Goal: Task Accomplishment & Management: Complete application form

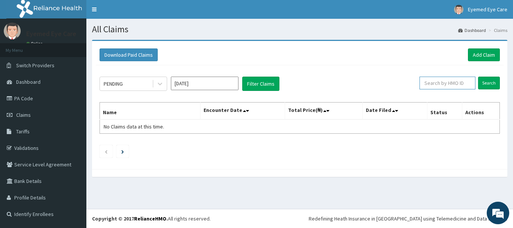
click at [442, 84] on input "text" at bounding box center [447, 83] width 56 height 13
type input "RGI/10011/A"
click at [487, 86] on input "Search" at bounding box center [489, 83] width 22 height 13
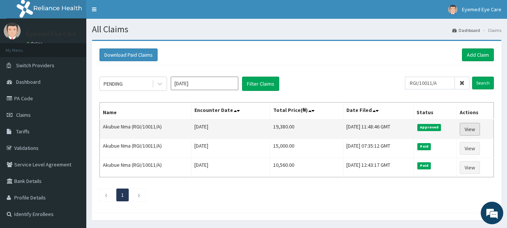
click at [470, 128] on link "View" at bounding box center [470, 129] width 20 height 13
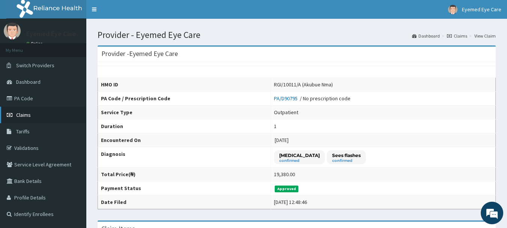
click at [29, 113] on span "Claims" at bounding box center [23, 115] width 15 height 7
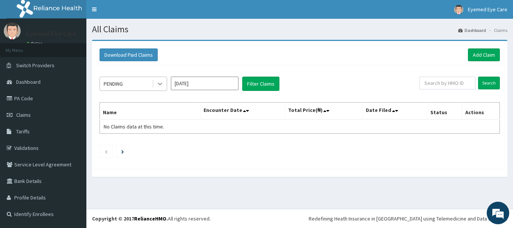
click at [157, 84] on icon at bounding box center [160, 84] width 8 height 8
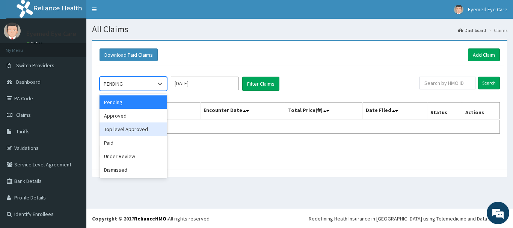
click at [152, 127] on div "Top level Approved" at bounding box center [134, 129] width 68 height 14
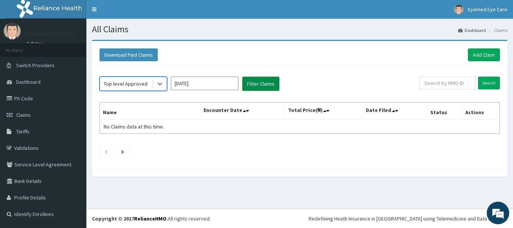
click at [265, 82] on button "Filter Claims" at bounding box center [260, 84] width 37 height 14
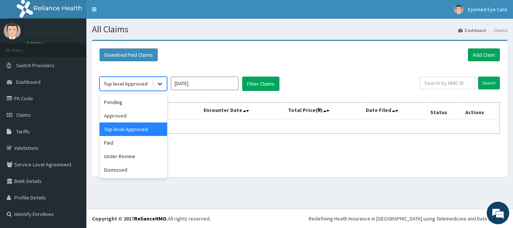
click at [160, 82] on icon at bounding box center [160, 84] width 8 height 8
click at [143, 118] on div "Approved" at bounding box center [134, 116] width 68 height 14
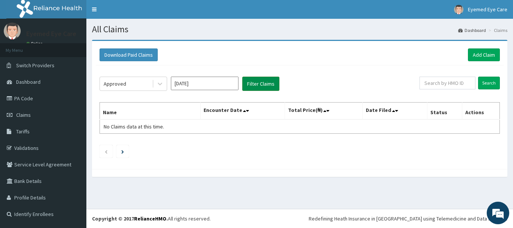
click at [259, 85] on button "Filter Claims" at bounding box center [260, 84] width 37 height 14
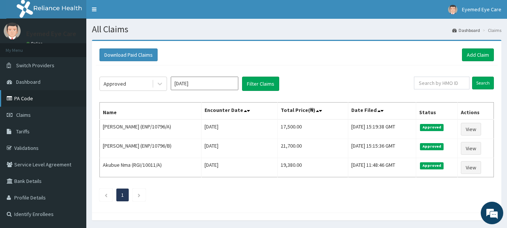
click at [39, 101] on link "PA Code" at bounding box center [43, 98] width 86 height 17
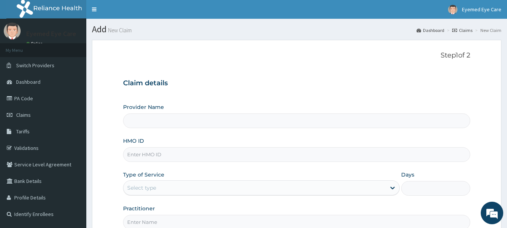
type input "N"
type input "Eyemed Eye Care"
type input "NBP/10023/A"
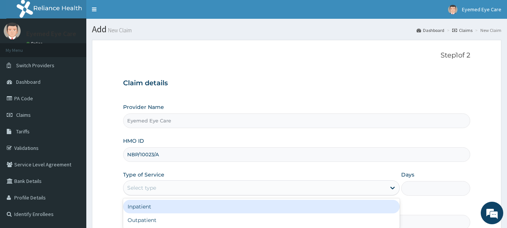
click at [144, 187] on div "Select type" at bounding box center [141, 188] width 29 height 8
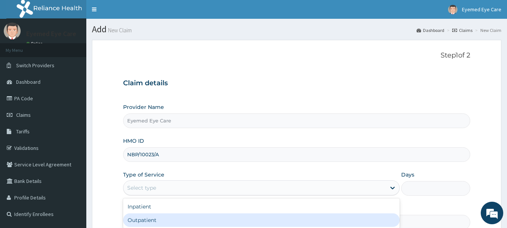
click at [142, 220] on div "Outpatient" at bounding box center [261, 220] width 277 height 14
type input "1"
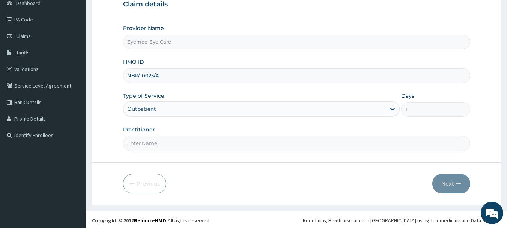
scroll to position [81, 0]
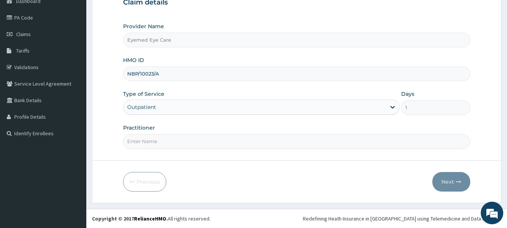
click at [179, 139] on input "Practitioner" at bounding box center [297, 141] width 348 height 15
type input "DR NONYE"
click at [442, 178] on button "Next" at bounding box center [452, 182] width 38 height 20
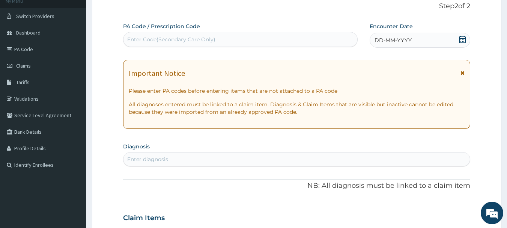
scroll to position [6, 0]
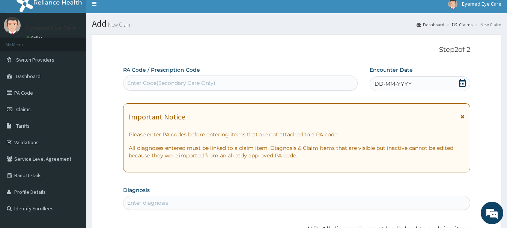
click at [204, 85] on div "Enter Code(Secondary Care Only)" at bounding box center [171, 83] width 88 height 8
type input "PA/A66820"
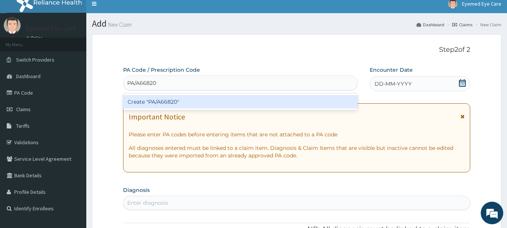
click at [203, 100] on div "Create "PA/A66820"" at bounding box center [240, 102] width 235 height 14
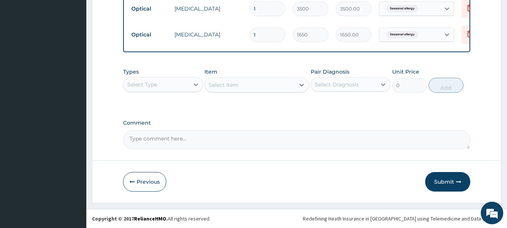
scroll to position [491, 0]
click at [449, 179] on button "Submit" at bounding box center [447, 182] width 45 height 20
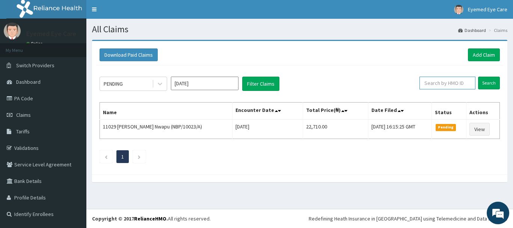
click at [446, 83] on input "text" at bounding box center [447, 83] width 56 height 13
click at [494, 82] on input "Search" at bounding box center [489, 83] width 22 height 13
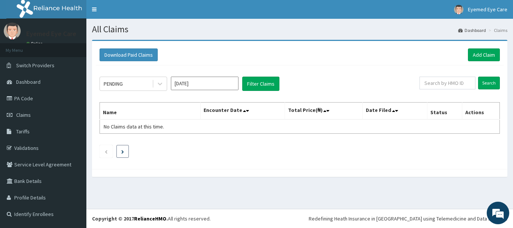
click at [121, 149] on li at bounding box center [122, 151] width 12 height 13
click at [33, 96] on link "PA Code" at bounding box center [43, 98] width 86 height 17
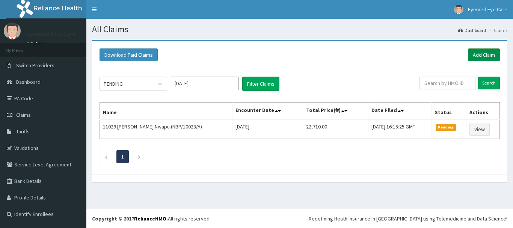
click at [477, 54] on link "Add Claim" at bounding box center [484, 54] width 32 height 13
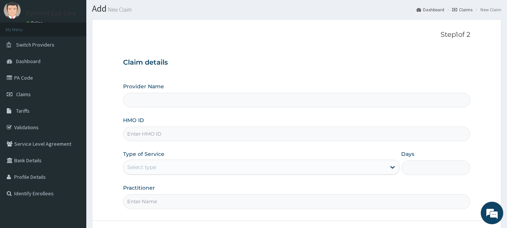
scroll to position [81, 0]
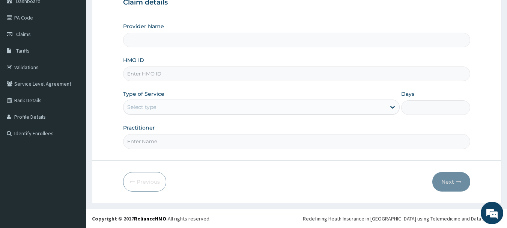
click at [154, 77] on input "HMO ID" at bounding box center [297, 73] width 348 height 15
type input "Eyemed Eye Care"
type input "RGI/10011/A"
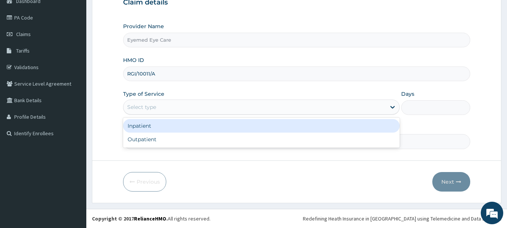
click at [174, 111] on div "Select type" at bounding box center [255, 107] width 262 height 12
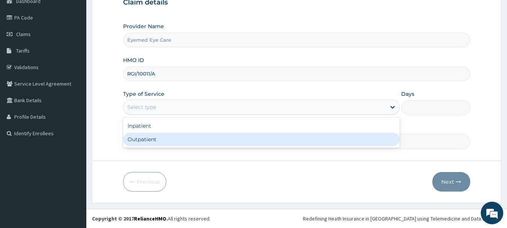
click at [172, 137] on div "Outpatient" at bounding box center [261, 140] width 277 height 14
type input "1"
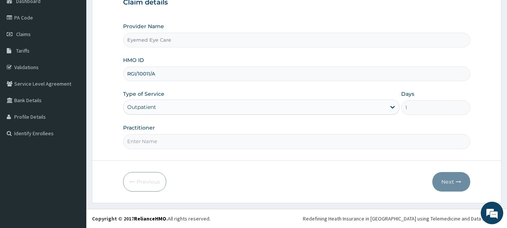
click at [171, 140] on input "Practitioner" at bounding box center [297, 141] width 348 height 15
type input "DR NONYE"
click at [450, 178] on button "Next" at bounding box center [452, 182] width 38 height 20
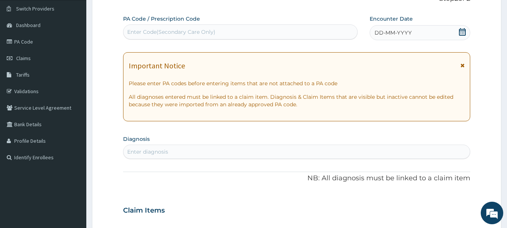
scroll to position [43, 0]
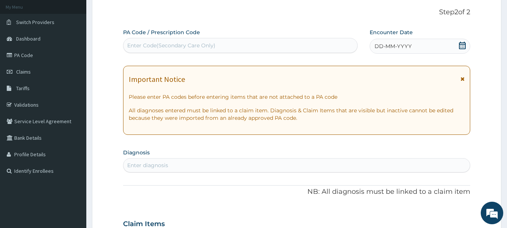
click at [228, 43] on div "Enter Code(Secondary Care Only)" at bounding box center [241, 45] width 234 height 12
type input "PA/D90795"
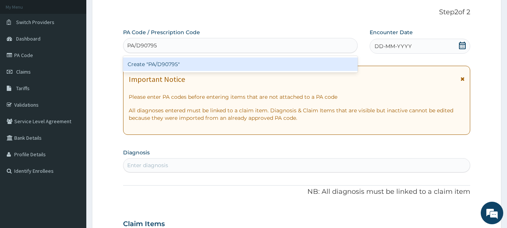
click at [228, 64] on div "Create "PA/D90795"" at bounding box center [240, 64] width 235 height 14
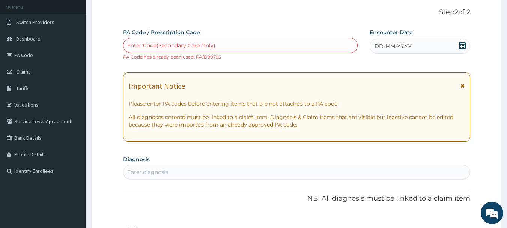
click at [388, 45] on span "DD-MM-YYYY" at bounding box center [393, 46] width 37 height 8
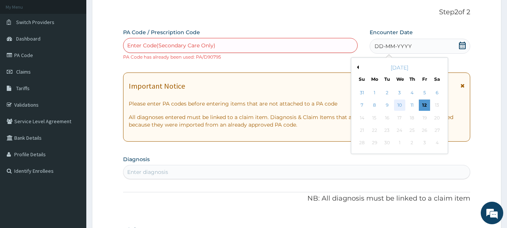
click at [400, 104] on div "10" at bounding box center [399, 105] width 11 height 11
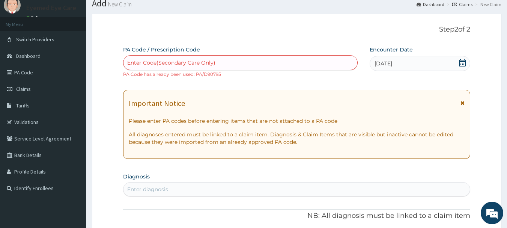
scroll to position [6, 0]
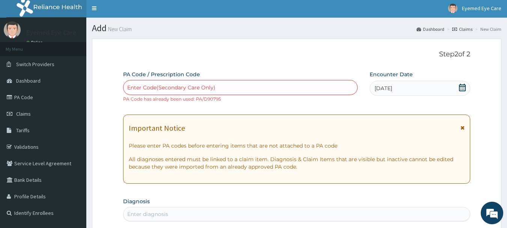
scroll to position [0, 0]
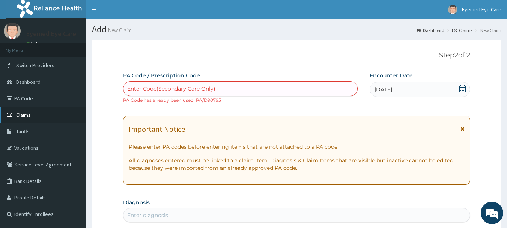
click at [27, 116] on span "Claims" at bounding box center [23, 115] width 15 height 7
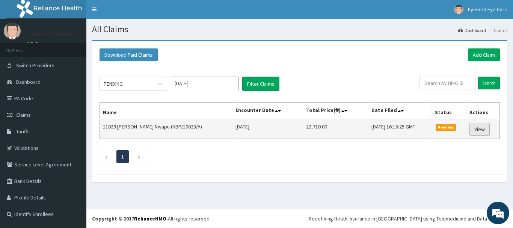
click at [482, 131] on link "View" at bounding box center [479, 129] width 20 height 13
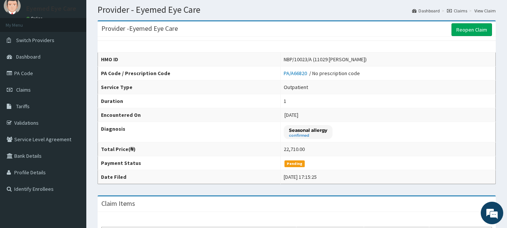
scroll to position [13, 0]
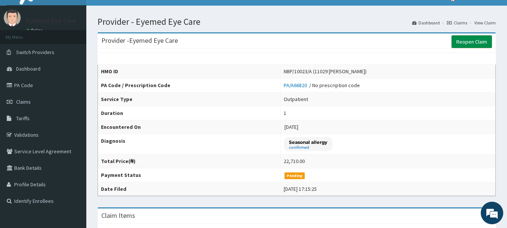
click at [470, 42] on link "Reopen Claim" at bounding box center [472, 41] width 41 height 13
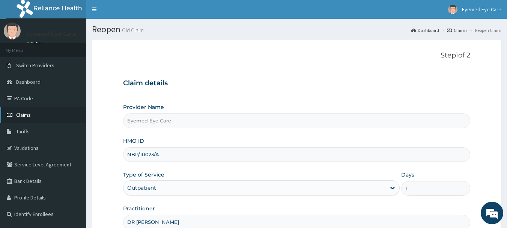
click at [29, 113] on span "Claims" at bounding box center [23, 115] width 15 height 7
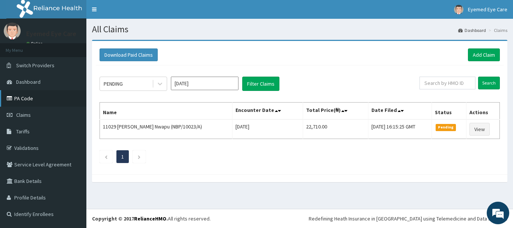
click at [29, 95] on link "PA Code" at bounding box center [43, 98] width 86 height 17
